Goal: Entertainment & Leisure: Consume media (video, audio)

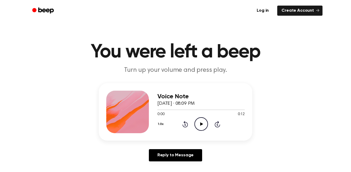
click at [134, 79] on main "You were left a beep Turn up your volume and press play. Voice Note [DATE] · 08…" at bounding box center [175, 164] width 351 height 328
click at [198, 123] on icon "Play Audio" at bounding box center [201, 124] width 14 height 14
click at [203, 127] on icon "Play Audio" at bounding box center [201, 124] width 14 height 14
click at [199, 123] on icon "Play Audio" at bounding box center [201, 124] width 14 height 14
click at [182, 125] on icon "Rewind 5 seconds" at bounding box center [185, 124] width 6 height 7
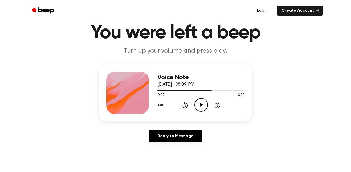
scroll to position [19, 0]
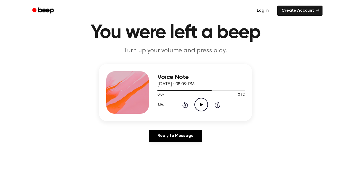
click at [187, 105] on icon at bounding box center [185, 105] width 6 height 6
click at [188, 103] on icon "Rewind 5 seconds" at bounding box center [185, 104] width 6 height 7
click at [200, 106] on icon "Play Audio" at bounding box center [201, 105] width 14 height 14
click at [204, 106] on icon "Pause Audio" at bounding box center [201, 105] width 14 height 14
click at [193, 114] on div "Voice Note [DATE] · 08:09 PM 0:02 0:12 Your browser does not support the [objec…" at bounding box center [175, 92] width 153 height 57
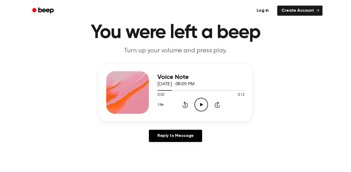
click at [185, 107] on icon "Rewind 5 seconds" at bounding box center [185, 104] width 6 height 7
click at [201, 110] on icon "Play Audio" at bounding box center [201, 105] width 14 height 14
click at [208, 108] on div "1.0x Rewind 5 seconds Pause Audio Skip 5 seconds" at bounding box center [200, 105] width 87 height 14
click at [301, 126] on div "Voice Note [DATE] · 08:09 PM 0:00 0:12 Your browser does not support the [objec…" at bounding box center [175, 105] width 338 height 82
click at [204, 103] on icon "Pause Audio" at bounding box center [201, 105] width 14 height 14
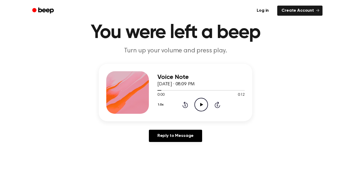
click at [203, 109] on icon "Play Audio" at bounding box center [201, 105] width 14 height 14
click at [201, 108] on icon "Pause Audio" at bounding box center [201, 105] width 14 height 14
click at [205, 101] on icon "Play Audio" at bounding box center [201, 105] width 14 height 14
click at [201, 111] on icon "Pause Audio" at bounding box center [201, 105] width 14 height 14
click at [181, 97] on div "0:01 0:12" at bounding box center [200, 95] width 87 height 6
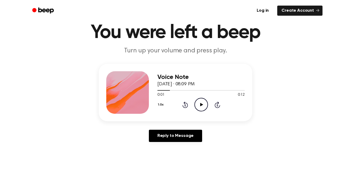
click at [185, 105] on icon at bounding box center [184, 105] width 1 height 2
click at [184, 104] on icon "Rewind 5 seconds" at bounding box center [185, 104] width 6 height 7
click at [227, 111] on div "1.0x Rewind 5 seconds Play Audio Skip 5 seconds" at bounding box center [200, 105] width 87 height 14
click at [219, 107] on icon at bounding box center [217, 105] width 6 height 6
click at [217, 102] on icon "Skip 5 seconds" at bounding box center [217, 104] width 6 height 7
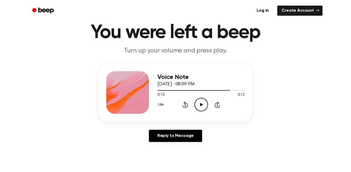
click at [218, 108] on icon at bounding box center [217, 105] width 6 height 6
click at [185, 105] on icon at bounding box center [184, 105] width 1 height 2
click at [185, 106] on icon "Rewind 5 seconds" at bounding box center [185, 104] width 6 height 7
click at [187, 103] on icon at bounding box center [185, 105] width 6 height 6
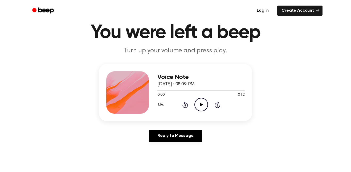
click at [220, 107] on icon "Skip 5 seconds" at bounding box center [217, 104] width 6 height 7
click at [211, 107] on div "1.0x Rewind 5 seconds Play Audio Skip 5 seconds" at bounding box center [200, 105] width 87 height 14
click at [217, 105] on icon at bounding box center [216, 105] width 1 height 2
click at [183, 106] on icon at bounding box center [185, 105] width 6 height 6
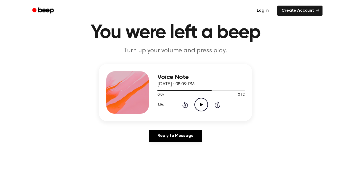
click at [185, 105] on icon at bounding box center [184, 105] width 1 height 2
click at [184, 106] on icon "Rewind 5 seconds" at bounding box center [185, 104] width 6 height 7
click at [197, 105] on icon "Play Audio" at bounding box center [201, 105] width 14 height 14
click at [201, 111] on icon "Play Audio" at bounding box center [201, 105] width 14 height 14
click at [200, 102] on icon "Pause Audio" at bounding box center [201, 105] width 14 height 14
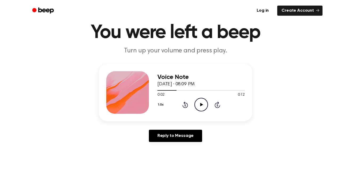
click at [198, 105] on icon "Play Audio" at bounding box center [201, 105] width 14 height 14
click at [198, 104] on icon "Pause Audio" at bounding box center [201, 105] width 14 height 14
click at [202, 113] on div "Voice Note [DATE] · 08:09 PM 0:03 0:12 Your browser does not support the [objec…" at bounding box center [200, 92] width 87 height 43
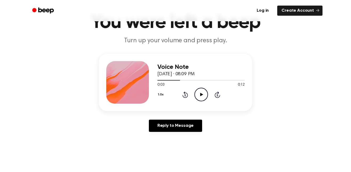
scroll to position [34, 0]
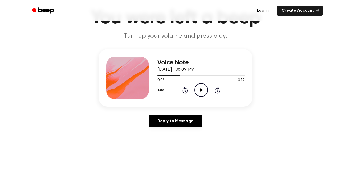
click at [182, 90] on icon "Rewind 5 seconds" at bounding box center [185, 90] width 6 height 7
click at [204, 92] on icon "Play Audio" at bounding box center [201, 90] width 14 height 14
click at [198, 93] on icon "Play Audio" at bounding box center [201, 90] width 14 height 14
click at [185, 91] on icon at bounding box center [184, 91] width 1 height 2
click at [182, 91] on icon "Rewind 5 seconds" at bounding box center [185, 90] width 6 height 7
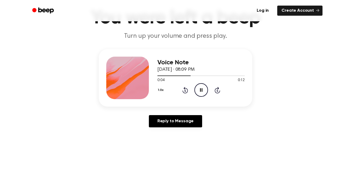
click at [182, 92] on icon "Rewind 5 seconds" at bounding box center [185, 90] width 6 height 7
click at [198, 90] on icon "Play Audio" at bounding box center [201, 90] width 14 height 14
click at [197, 91] on icon "Pause Audio" at bounding box center [201, 90] width 14 height 14
click at [200, 90] on icon "Play Audio" at bounding box center [201, 90] width 14 height 14
click at [197, 93] on icon "Play Audio" at bounding box center [201, 90] width 14 height 14
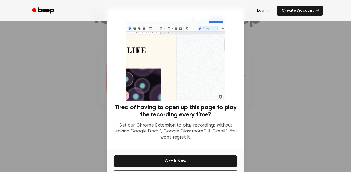
scroll to position [22, 0]
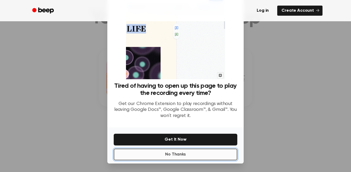
click at [208, 160] on button "No Thanks" at bounding box center [175, 155] width 123 height 12
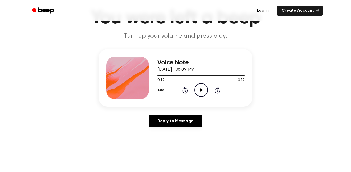
click at [194, 90] on icon "Play Audio" at bounding box center [201, 90] width 14 height 14
click at [195, 89] on icon "Play Audio" at bounding box center [201, 90] width 14 height 14
click at [205, 89] on icon "Play Audio" at bounding box center [201, 90] width 14 height 14
click at [197, 87] on icon "Play Audio" at bounding box center [201, 90] width 14 height 14
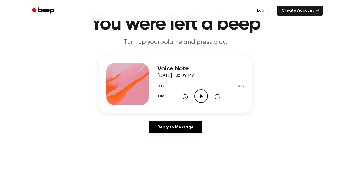
scroll to position [27, 0]
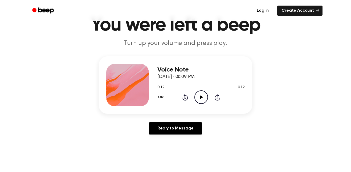
click at [204, 83] on div at bounding box center [200, 83] width 87 height 1
click at [201, 100] on icon "Play Audio" at bounding box center [201, 97] width 14 height 14
click at [185, 98] on icon at bounding box center [184, 98] width 1 height 2
click at [198, 102] on icon "Play Audio" at bounding box center [201, 97] width 14 height 14
click at [202, 97] on icon at bounding box center [201, 97] width 3 height 3
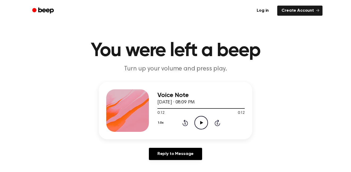
scroll to position [0, 0]
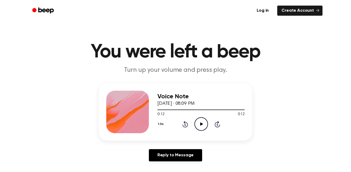
click at [203, 121] on icon "Play Audio" at bounding box center [201, 124] width 14 height 14
click at [199, 124] on icon "Play Audio" at bounding box center [201, 124] width 14 height 14
click at [207, 111] on div at bounding box center [200, 109] width 87 height 4
click at [198, 123] on icon "Play Audio" at bounding box center [201, 124] width 14 height 14
click at [183, 127] on icon "Rewind 5 seconds" at bounding box center [185, 124] width 6 height 7
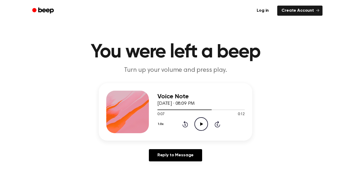
click at [201, 128] on icon "Play Audio" at bounding box center [201, 124] width 14 height 14
click at [200, 124] on icon "Play Audio" at bounding box center [201, 124] width 14 height 14
click at [185, 125] on icon at bounding box center [184, 125] width 1 height 2
click at [209, 126] on div "1.0x Rewind 5 seconds Pause Audio Skip 5 seconds" at bounding box center [200, 124] width 87 height 14
click at [217, 128] on div "1.0x Rewind 5 seconds Pause Audio Skip 5 seconds" at bounding box center [200, 124] width 87 height 14
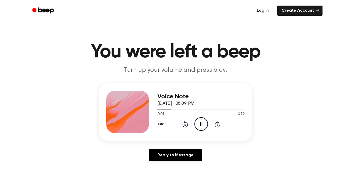
click at [215, 122] on icon "Skip 5 seconds" at bounding box center [217, 124] width 6 height 7
click at [217, 125] on icon at bounding box center [216, 125] width 1 height 2
click at [184, 125] on icon "Rewind 5 seconds" at bounding box center [185, 124] width 6 height 7
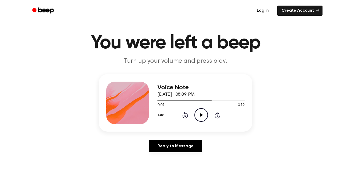
scroll to position [10, 0]
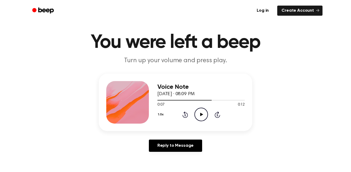
click at [194, 111] on icon "Play Audio" at bounding box center [201, 115] width 14 height 14
click at [198, 115] on icon "Pause Audio" at bounding box center [201, 115] width 14 height 14
click at [199, 117] on icon "Play Audio" at bounding box center [201, 115] width 14 height 14
click at [199, 123] on div "Voice Note [DATE] · 08:09 PM 0:08 0:12 Your browser does not support the [objec…" at bounding box center [200, 102] width 87 height 43
click at [199, 123] on div "Voice Note [DATE] · 08:09 PM 0:12 0:12 Your browser does not support the [objec…" at bounding box center [200, 102] width 87 height 43
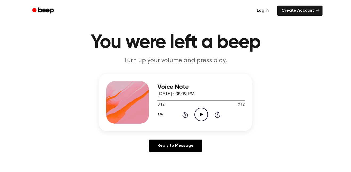
click at [187, 114] on icon at bounding box center [185, 114] width 6 height 6
click at [186, 117] on icon at bounding box center [185, 114] width 6 height 6
click at [205, 121] on icon "Play Audio" at bounding box center [201, 115] width 14 height 14
click at [201, 118] on icon "Play Audio" at bounding box center [201, 115] width 14 height 14
click at [185, 122] on div "Voice Note [DATE] · 08:09 PM 0:00 0:12 Your browser does not support the [objec…" at bounding box center [200, 102] width 87 height 43
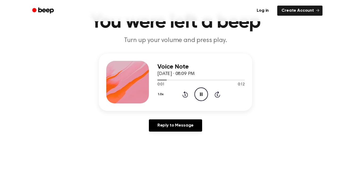
scroll to position [30, 0]
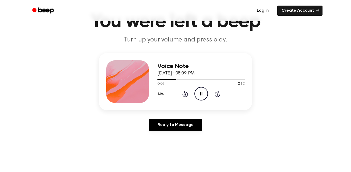
click at [217, 94] on icon at bounding box center [216, 94] width 1 height 2
